Goal: Task Accomplishment & Management: Use online tool/utility

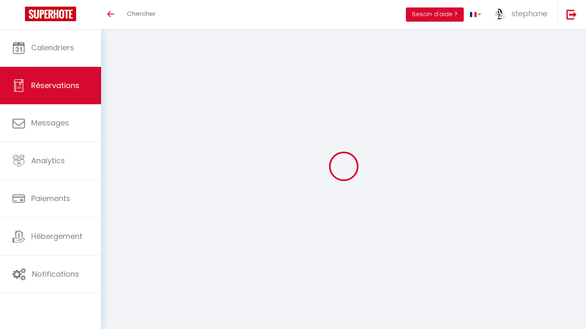
select select "not_cancelled"
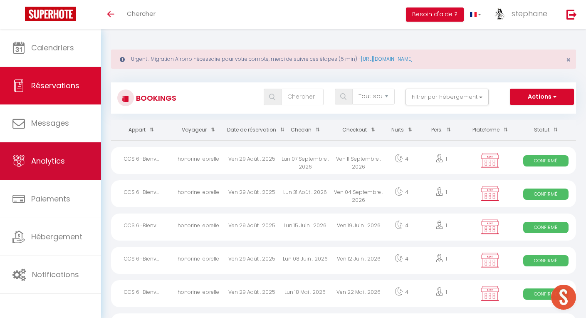
scroll to position [0, 0]
click at [62, 162] on span "Analytics" at bounding box center [48, 161] width 34 height 10
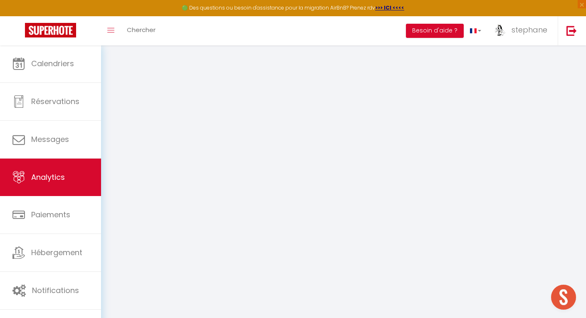
scroll to position [2, 0]
select select "2025"
select select "10"
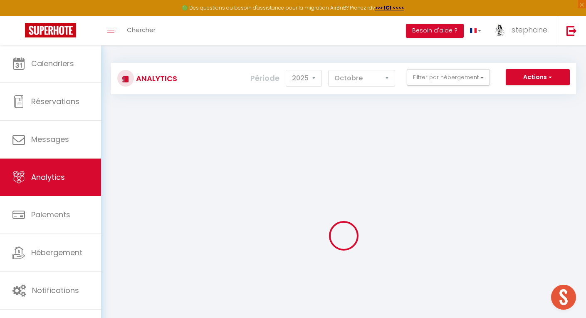
scroll to position [6, 0]
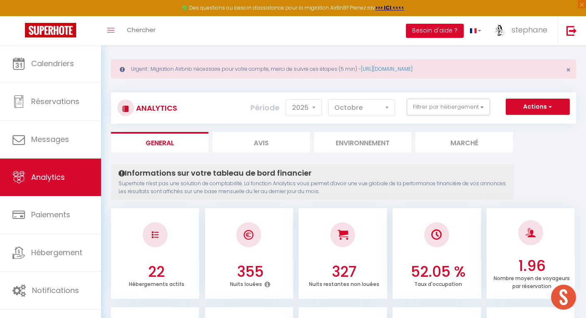
click at [535, 75] on div "Urgent : Migration Airbnb nécessaire pour votre compte, merci de suivre ces éta…" at bounding box center [343, 68] width 465 height 19
click at [537, 106] on button "Actions" at bounding box center [538, 107] width 64 height 17
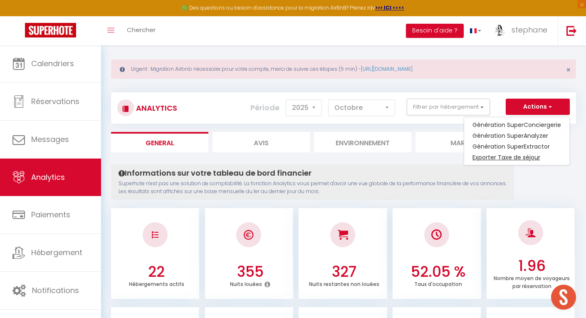
click at [511, 157] on link "Exporter Taxe de séjour" at bounding box center [516, 157] width 105 height 11
select select "10"
select select "2025"
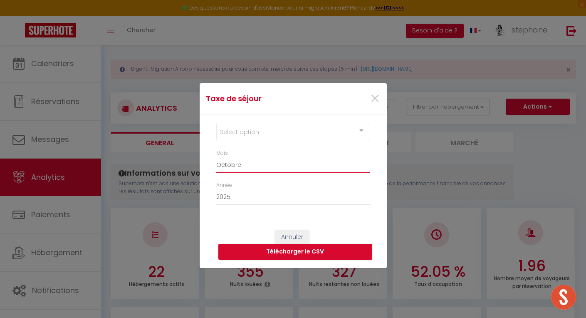
select select "09"
click at [280, 129] on div "Select option" at bounding box center [293, 132] width 154 height 18
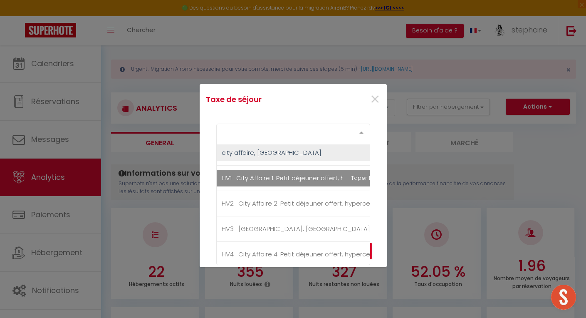
click at [285, 135] on div "Select option" at bounding box center [293, 132] width 154 height 17
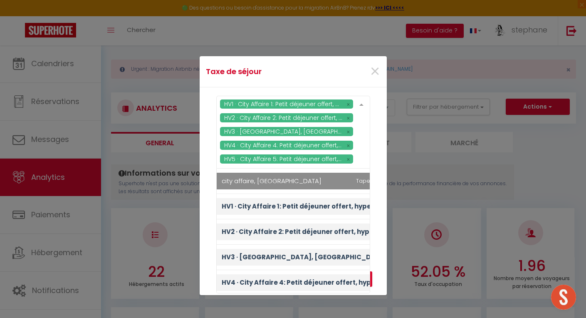
click at [272, 154] on div "HV1 · City Affaire 1: Petit déjeuner offert, hypercentre HV2 · City Affaire 2: …" at bounding box center [293, 132] width 154 height 73
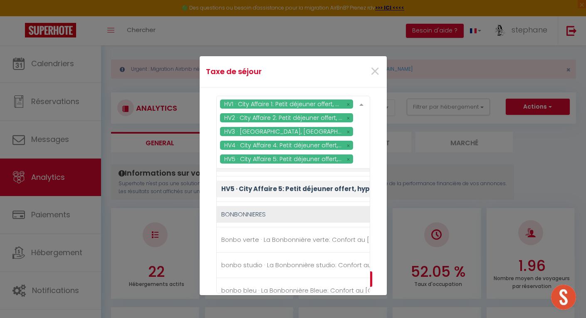
scroll to position [125, 0]
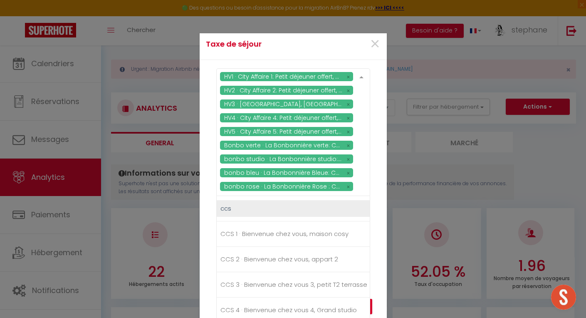
scroll to position [275, 1]
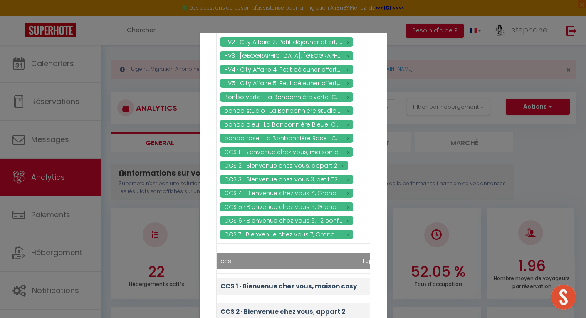
click at [249, 211] on div "HV1 · City Affaire 1: Petit déjeuner offert, hypercentre HV2 · City Affaire 2: …" at bounding box center [293, 132] width 154 height 224
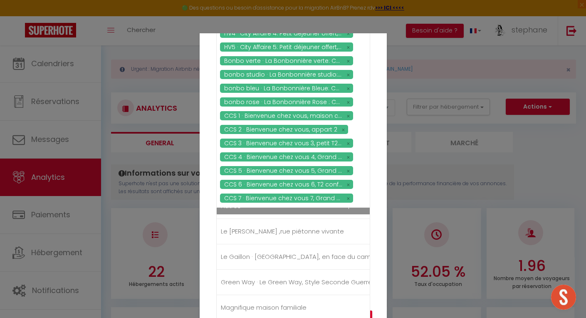
scroll to position [497, 0]
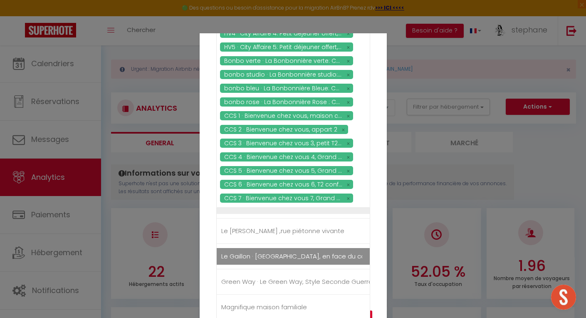
click at [251, 252] on span "Le Gaillon · [GEOGRAPHIC_DATA], en face du campus 1 et du tramway" at bounding box center [327, 256] width 212 height 9
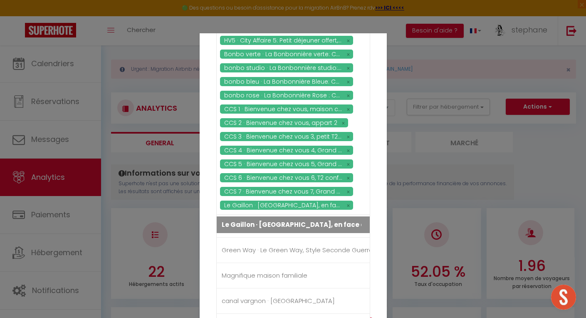
scroll to position [535, 0]
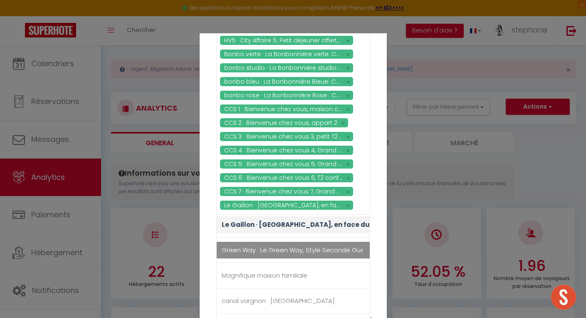
click at [253, 249] on span "Green Way · Le Green Way, Style Seconde Guerre et terrasse" at bounding box center [315, 249] width 187 height 9
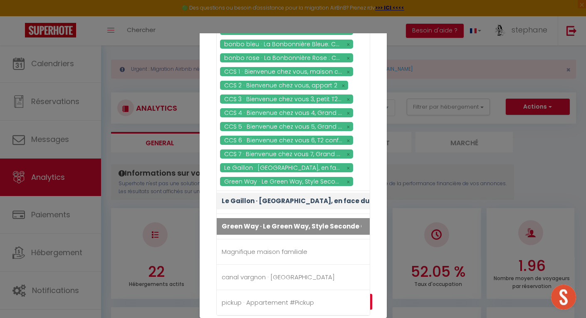
scroll to position [66, 0]
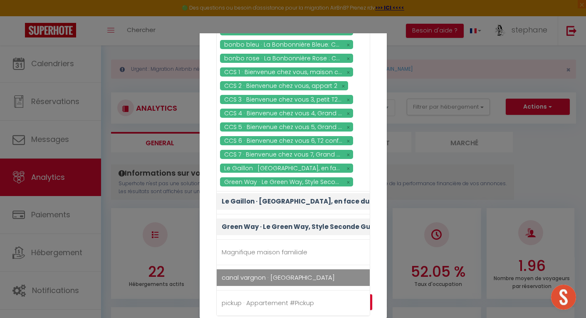
click at [254, 272] on span "canal vargnon · [GEOGRAPHIC_DATA]" at bounding box center [340, 277] width 246 height 17
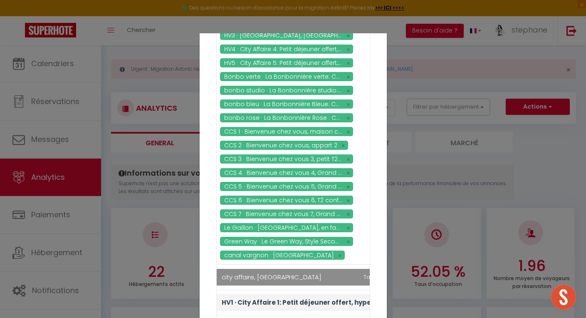
scroll to position [0, 0]
click at [380, 142] on div "HV1 · City Affaire 1: Petit déjeuner offert, hypercentre HV2 · City Affaire 2: …" at bounding box center [293, 168] width 187 height 354
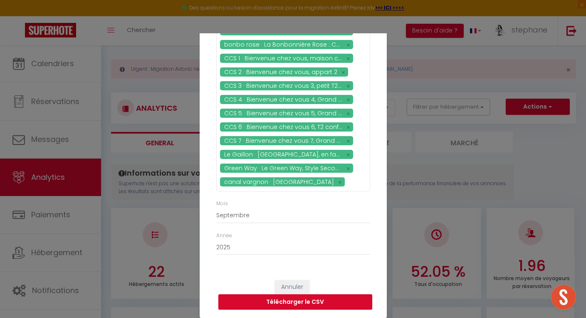
scroll to position [73, 0]
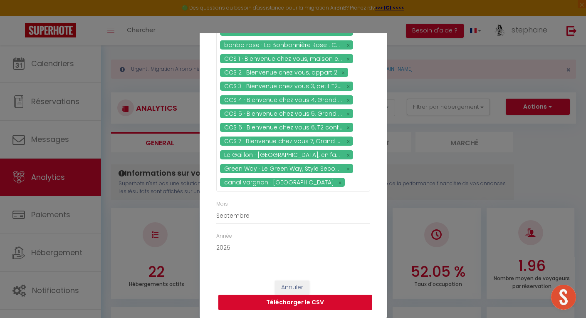
click at [299, 302] on button "Télécharger le CSV" at bounding box center [295, 303] width 154 height 16
